Goal: Task Accomplishment & Management: Complete application form

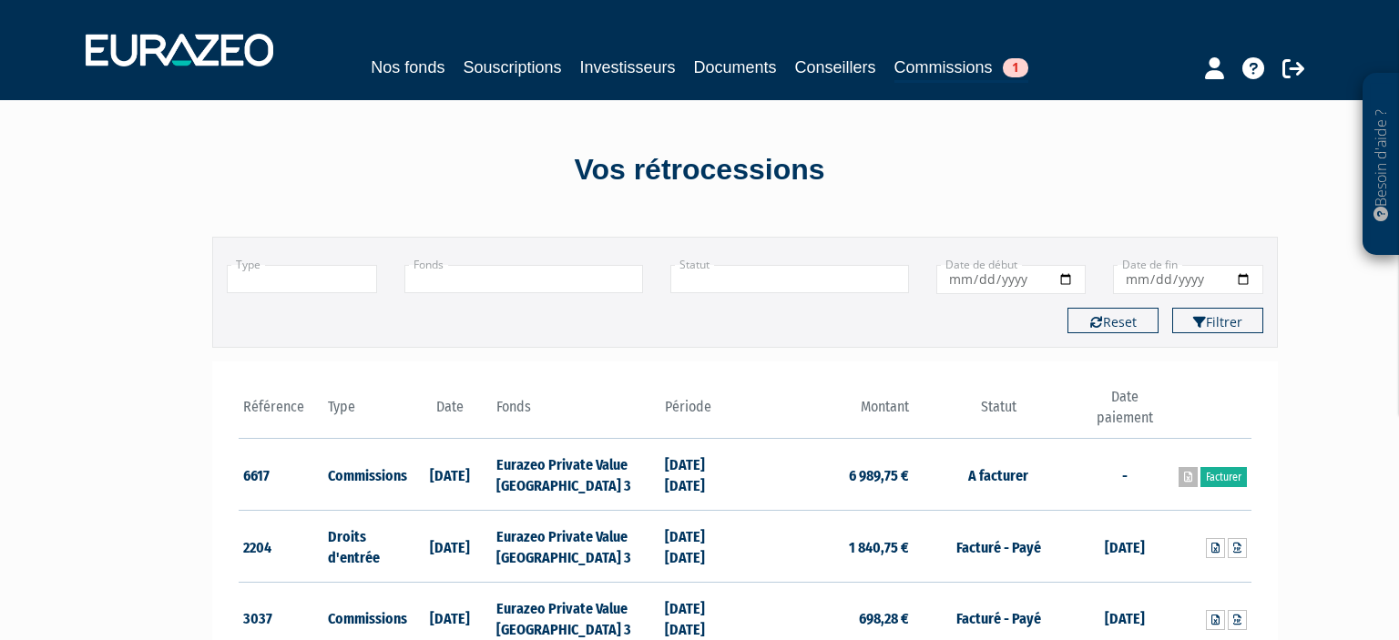
click at [1187, 480] on icon at bounding box center [1188, 477] width 8 height 11
click at [1184, 476] on icon at bounding box center [1188, 477] width 8 height 11
click at [1230, 479] on link "Facturer" at bounding box center [1223, 477] width 46 height 20
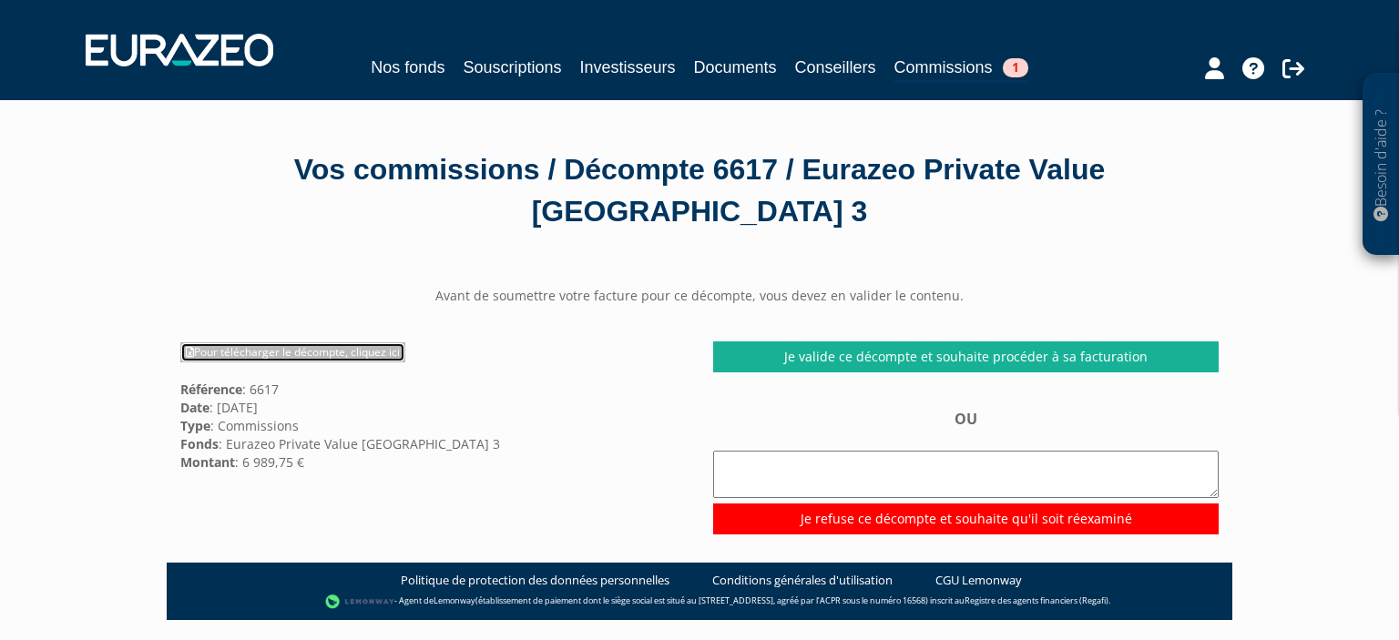
click at [371, 357] on link "Pour télécharger le décompte, cliquez ici" at bounding box center [292, 352] width 225 height 20
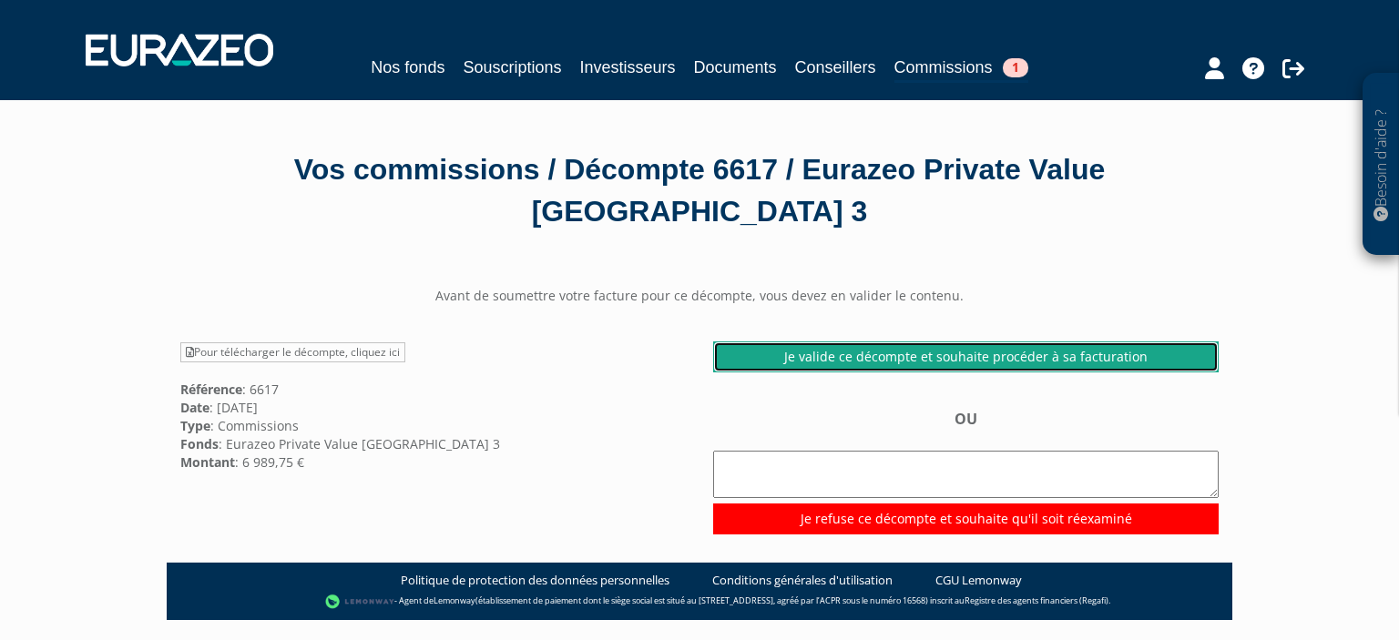
click at [1067, 355] on link "Je valide ce décompte et souhaite procéder à sa facturation" at bounding box center [965, 356] width 505 height 31
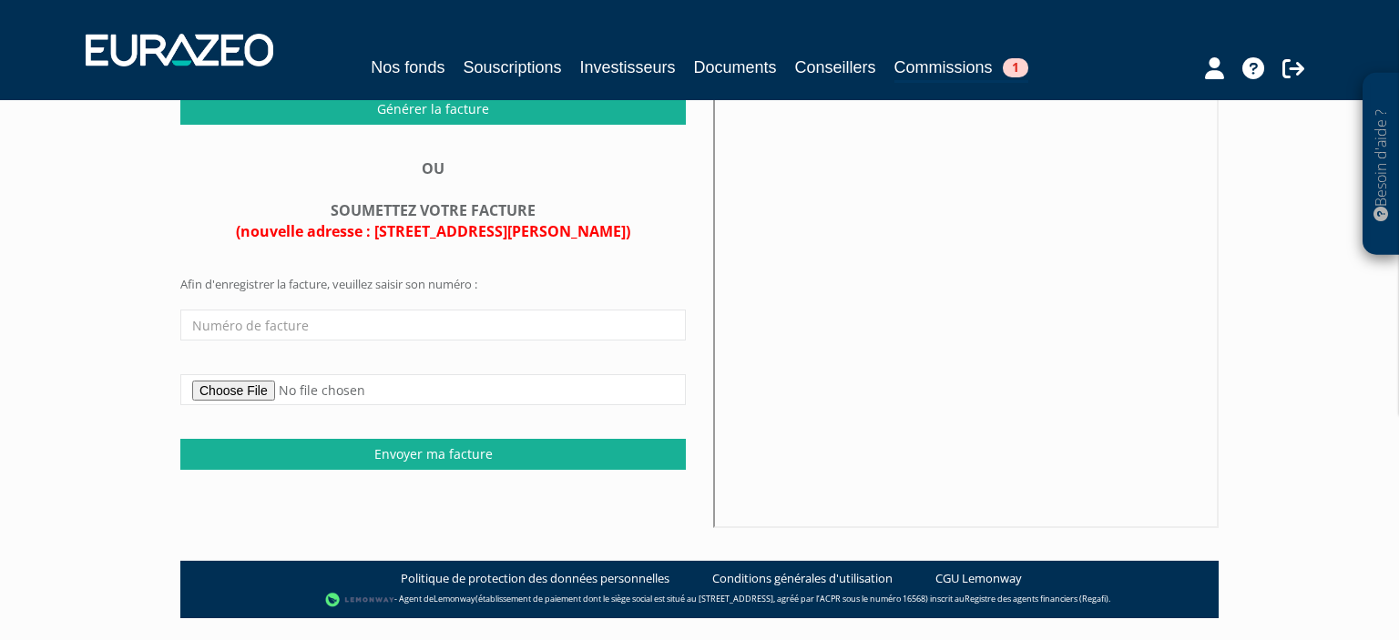
scroll to position [384, 0]
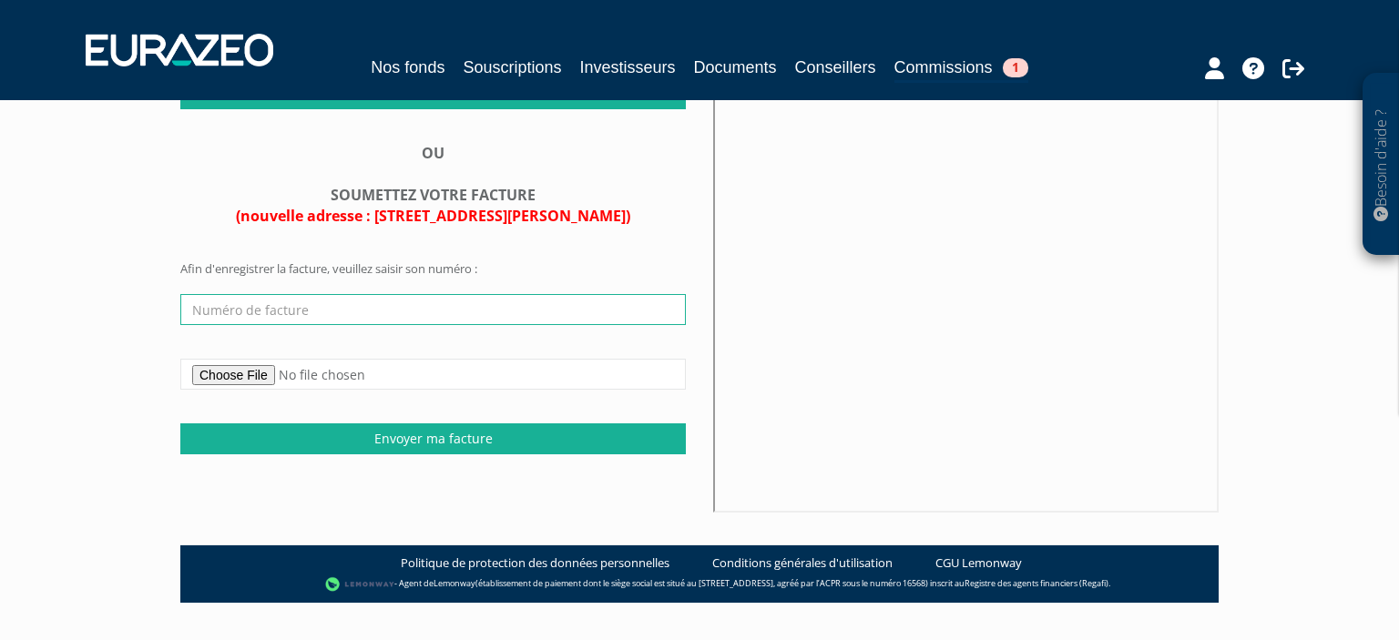
click at [351, 322] on input "text" at bounding box center [432, 309] width 505 height 31
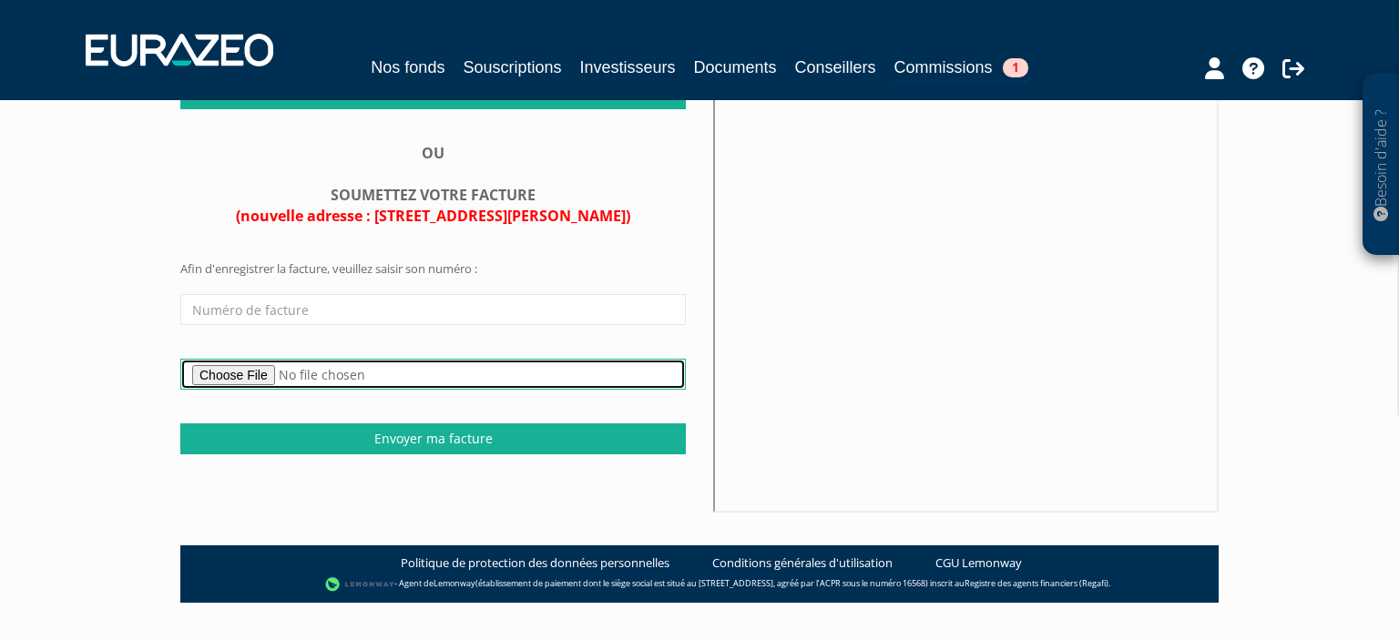
click at [220, 390] on input "file" at bounding box center [432, 374] width 505 height 31
type input "C:\fakepath\160273 EURAZEO S12025 RETRO.pdf"
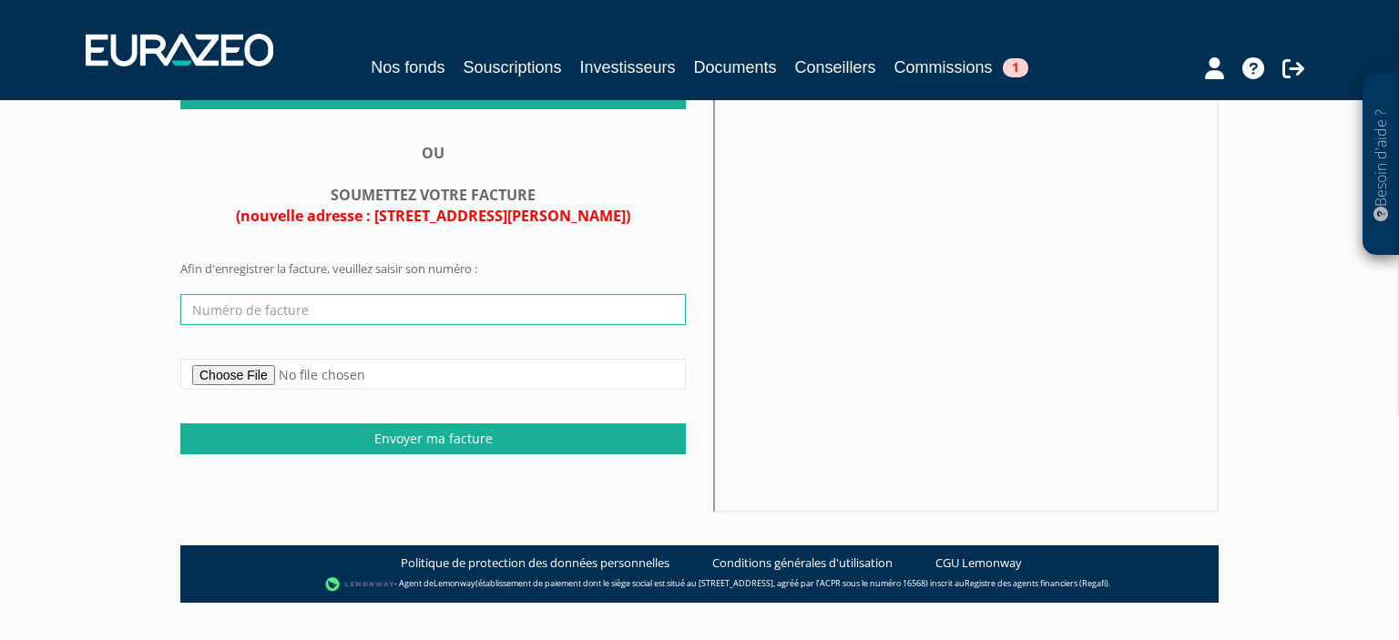
click at [326, 322] on input "text" at bounding box center [432, 309] width 505 height 31
type input "160273"
click at [117, 358] on div "Besoin d'aide ? × J'ai besoin d'aide Si vous avez une question à propos du fonc…" at bounding box center [699, 109] width 1399 height 987
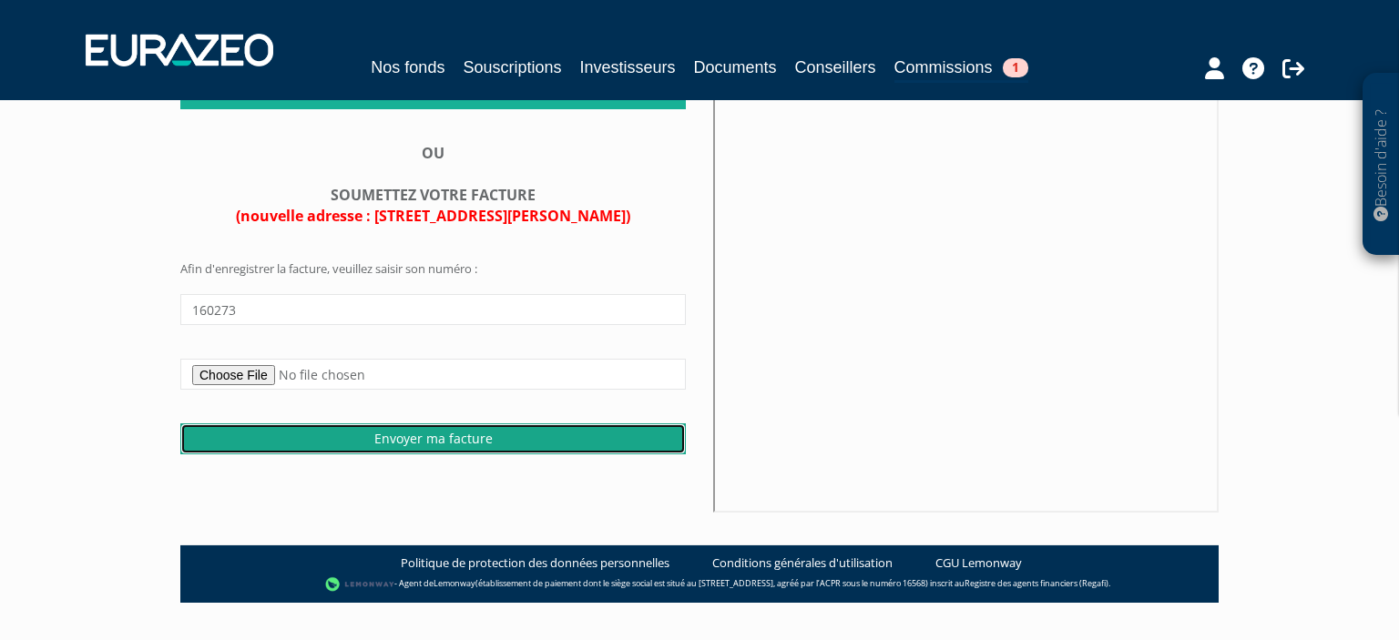
click at [441, 454] on input "Envoyer ma facture" at bounding box center [432, 438] width 505 height 31
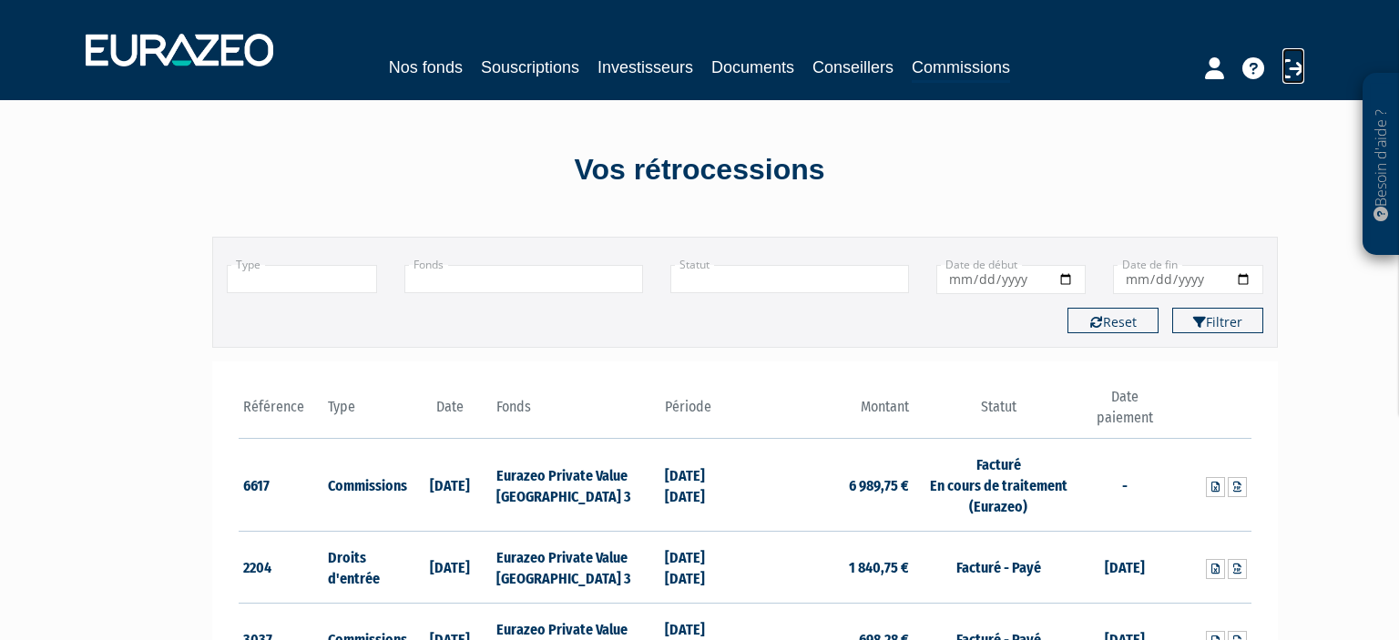
click at [1286, 71] on icon at bounding box center [1293, 68] width 22 height 22
